Goal: Task Accomplishment & Management: Manage account settings

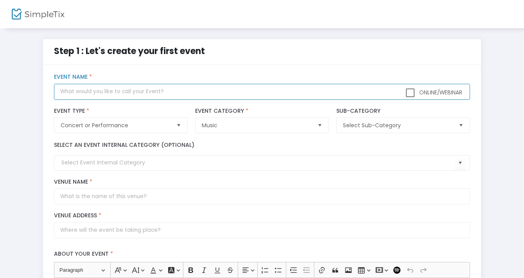
click at [131, 98] on input "text" at bounding box center [262, 92] width 416 height 16
type input "[GEOGRAPHIC_DATA]"
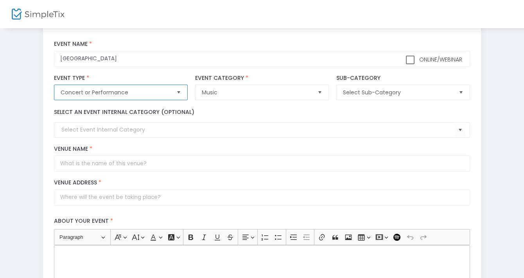
scroll to position [33, 0]
click at [151, 135] on kendo-combobox at bounding box center [262, 130] width 416 height 16
click at [151, 132] on input at bounding box center [257, 129] width 393 height 8
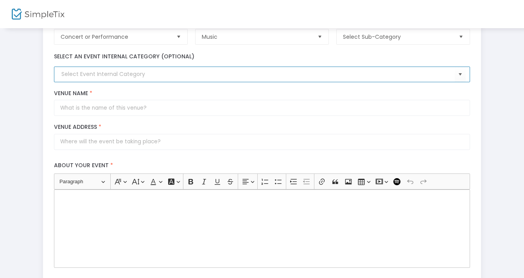
scroll to position [93, 0]
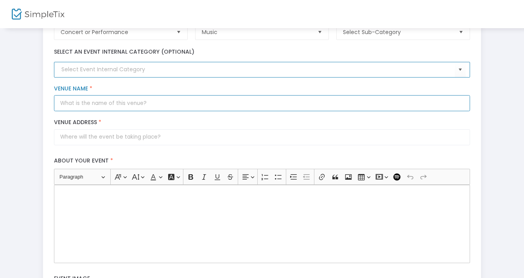
click at [147, 110] on input "Venue Name *" at bounding box center [262, 103] width 416 height 16
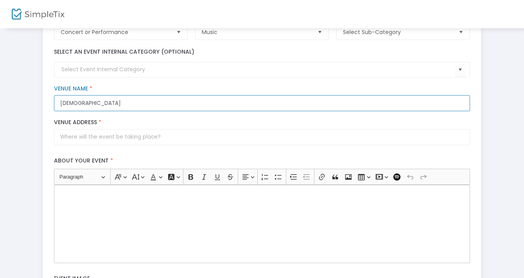
type input "New Vintage Church"
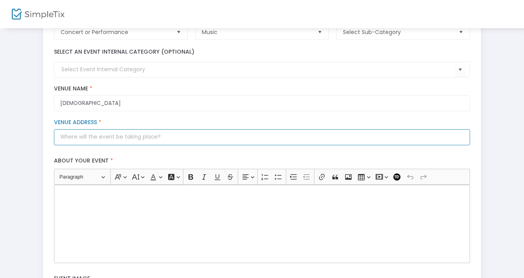
type input "5"
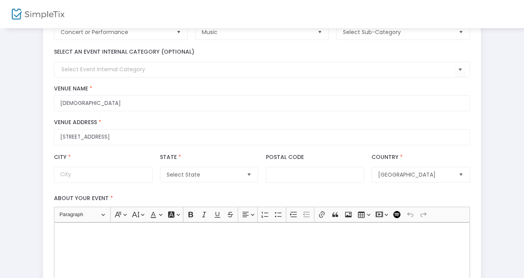
type input "3300 Sonoma Avenue"
type input "Santa Rosa"
type input "95405"
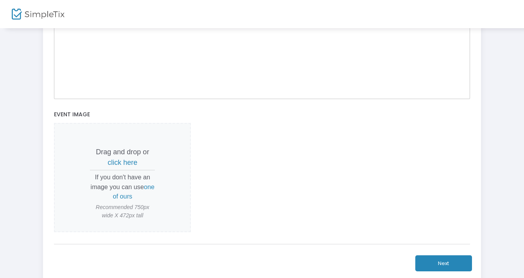
scroll to position [350, 0]
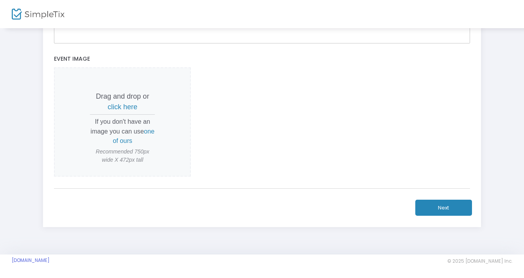
click at [447, 207] on button "Next" at bounding box center [444, 208] width 57 height 16
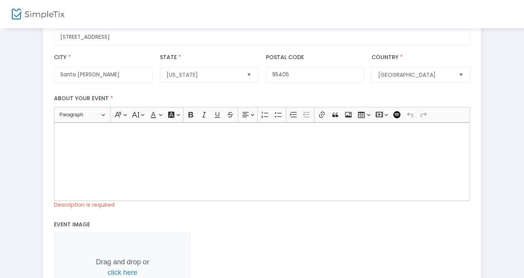
scroll to position [194, 0]
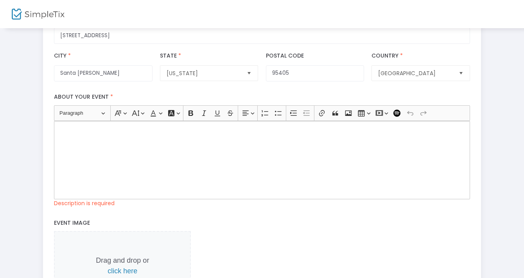
click at [348, 178] on div "Rich Text Editor, main" at bounding box center [262, 160] width 416 height 78
click at [198, 142] on div "Rich Text Editor, main" at bounding box center [262, 160] width 416 height 78
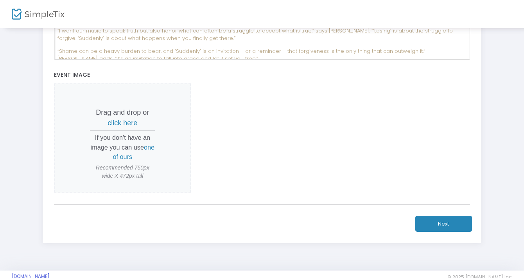
scroll to position [350, 0]
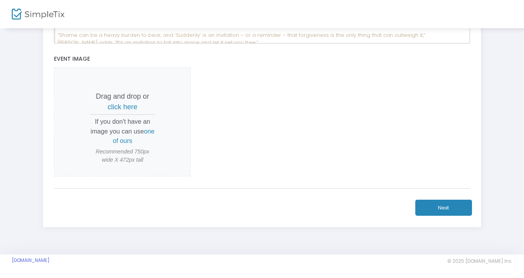
click at [447, 208] on button "Next" at bounding box center [444, 208] width 57 height 16
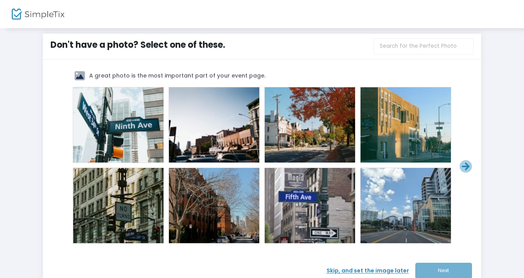
scroll to position [0, 0]
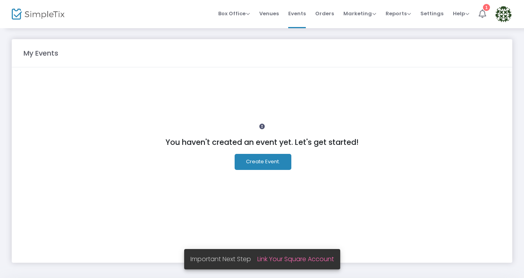
click at [484, 12] on icon at bounding box center [482, 13] width 7 height 9
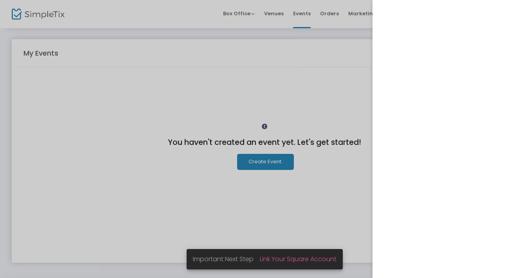
click at [350, 71] on div at bounding box center [264, 139] width 529 height 278
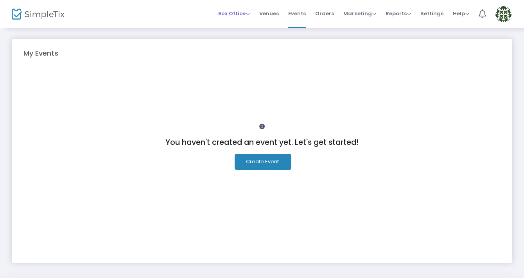
click at [248, 13] on span "Box Office" at bounding box center [234, 13] width 32 height 7
click at [248, 25] on li "Sell Tickets" at bounding box center [246, 26] width 56 height 15
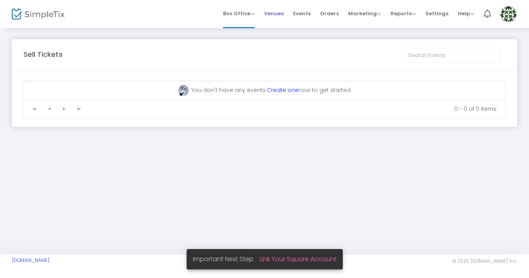
click at [288, 17] on li "Venues" at bounding box center [273, 14] width 29 height 28
click at [277, 14] on span "Venues" at bounding box center [274, 14] width 20 height 20
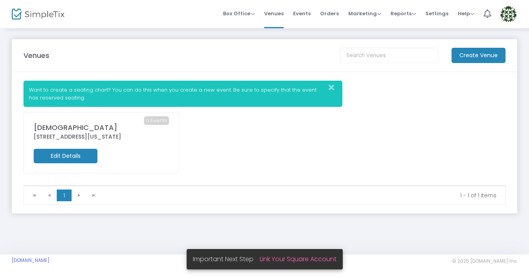
click at [330, 86] on icon "Close" at bounding box center [331, 88] width 5 height 8
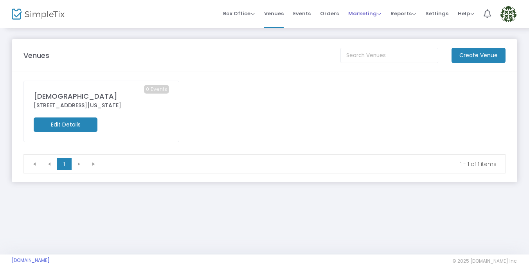
click at [361, 13] on span "Marketing" at bounding box center [364, 13] width 33 height 7
click at [398, 14] on span "Reports" at bounding box center [403, 13] width 25 height 7
click at [437, 13] on span "Settings" at bounding box center [436, 14] width 23 height 20
